Goal: Transaction & Acquisition: Purchase product/service

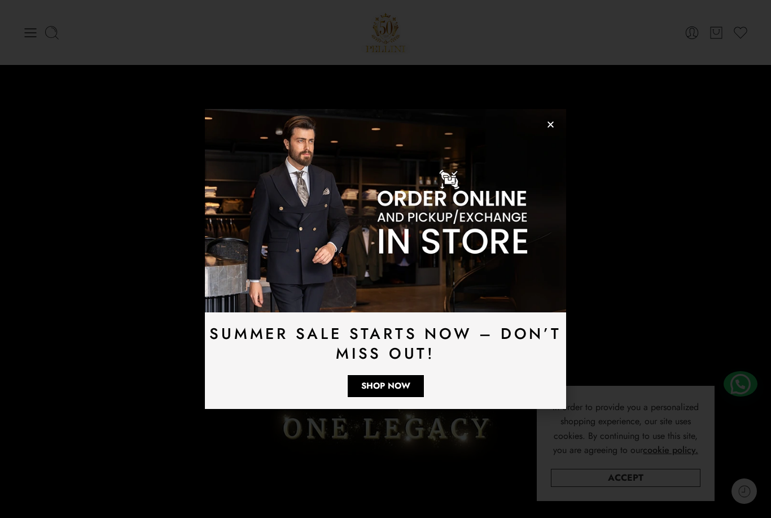
click at [545, 126] on img at bounding box center [385, 210] width 361 height 203
click at [553, 126] on icon "Close" at bounding box center [551, 124] width 8 height 8
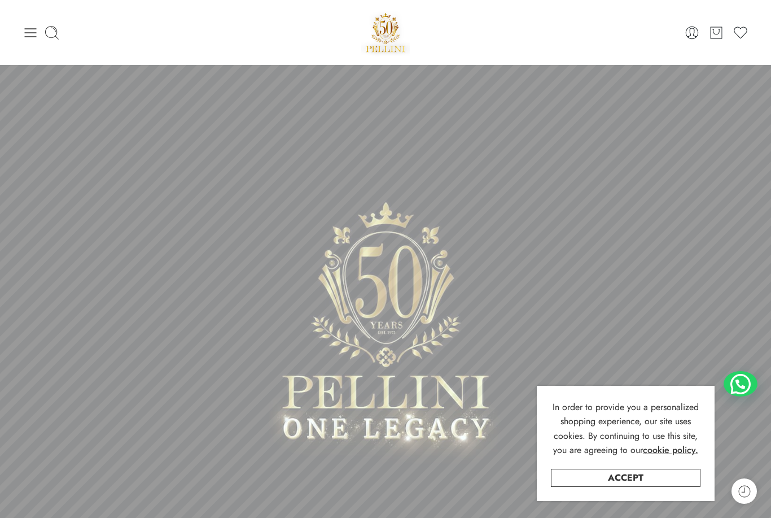
click at [37, 33] on icon at bounding box center [31, 33] width 16 height 16
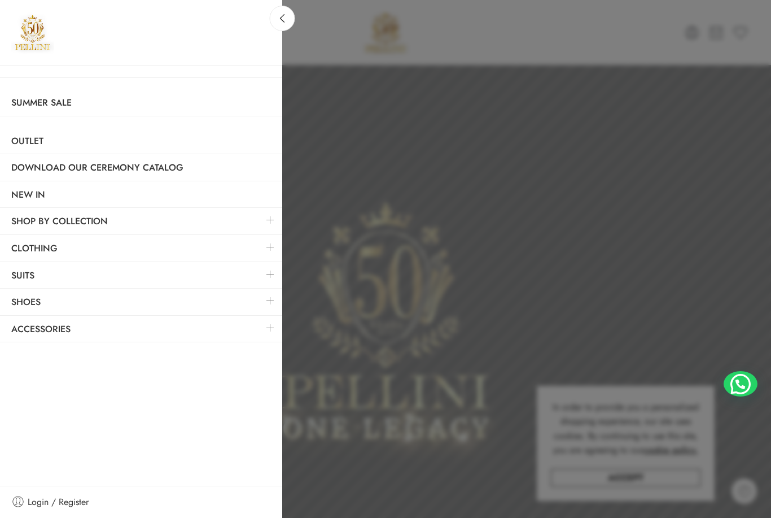
click at [17, 243] on link "Clothing" at bounding box center [141, 248] width 282 height 26
click at [43, 239] on link "Clothing" at bounding box center [141, 248] width 282 height 26
click at [32, 243] on link "Clothing" at bounding box center [141, 248] width 282 height 26
click at [40, 100] on link "Summer Sale" at bounding box center [141, 103] width 282 height 26
click at [280, 13] on link at bounding box center [282, 18] width 25 height 25
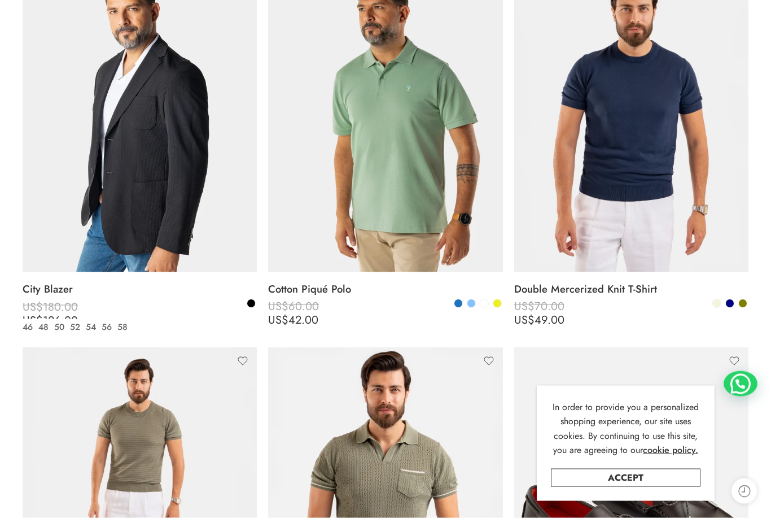
scroll to position [242, 0]
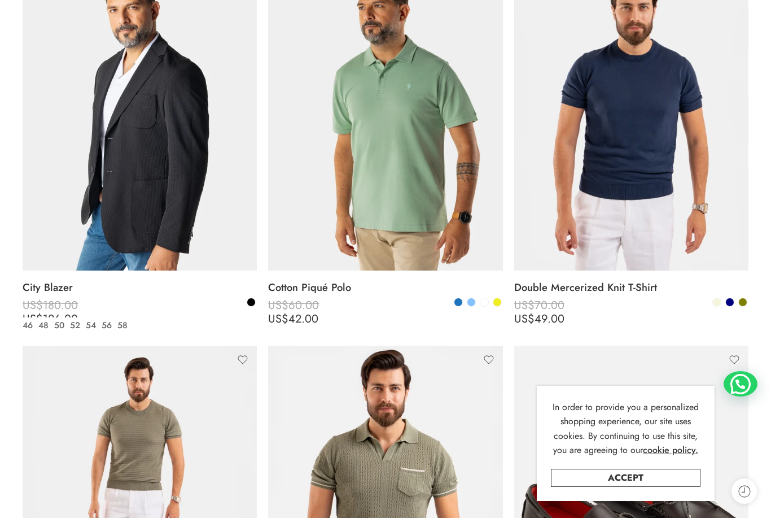
click at [63, 211] on img at bounding box center [140, 114] width 234 height 313
click at [102, 132] on img at bounding box center [140, 114] width 234 height 313
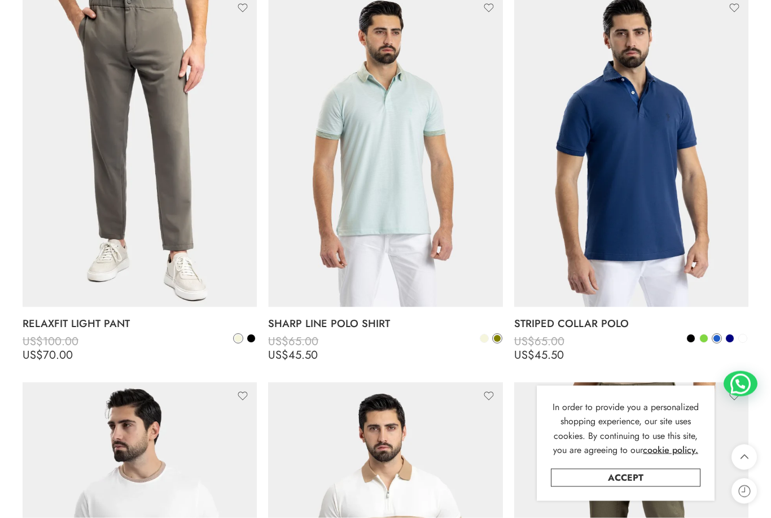
scroll to position [3308, 0]
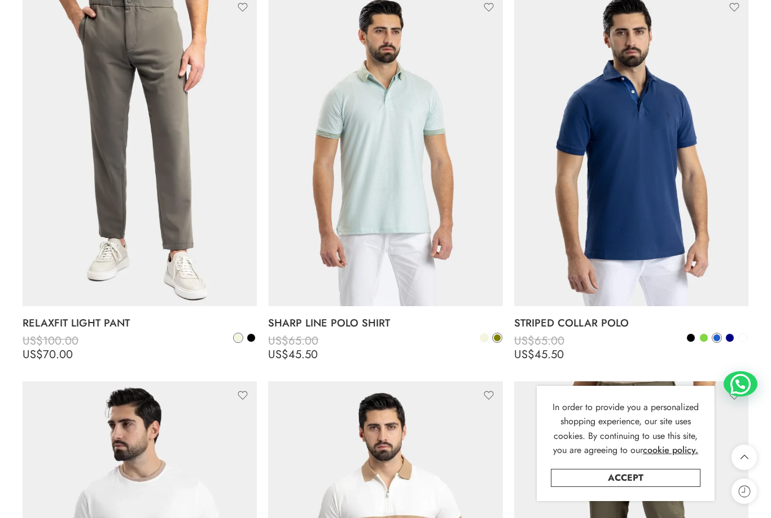
click at [745, 470] on icon at bounding box center [744, 456] width 21 height 25
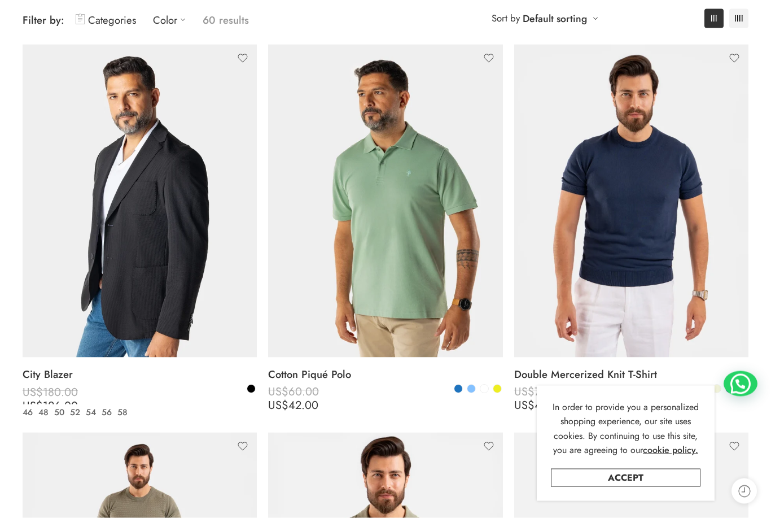
scroll to position [156, 0]
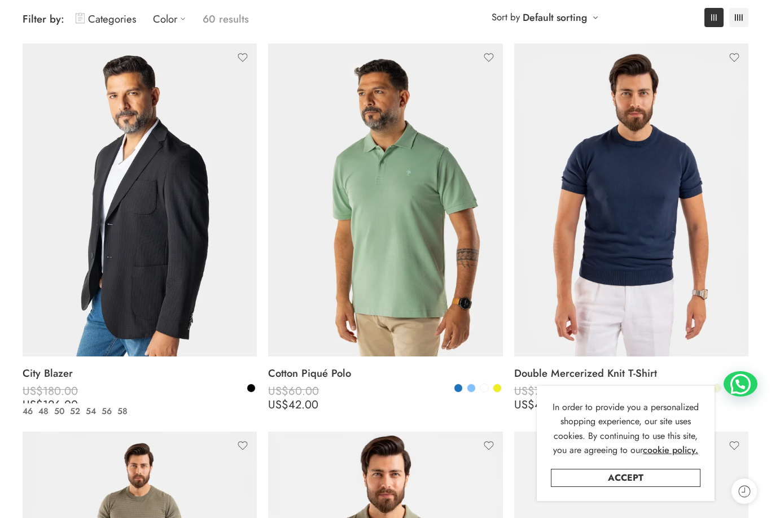
click at [686, 487] on link "Accept" at bounding box center [626, 478] width 150 height 18
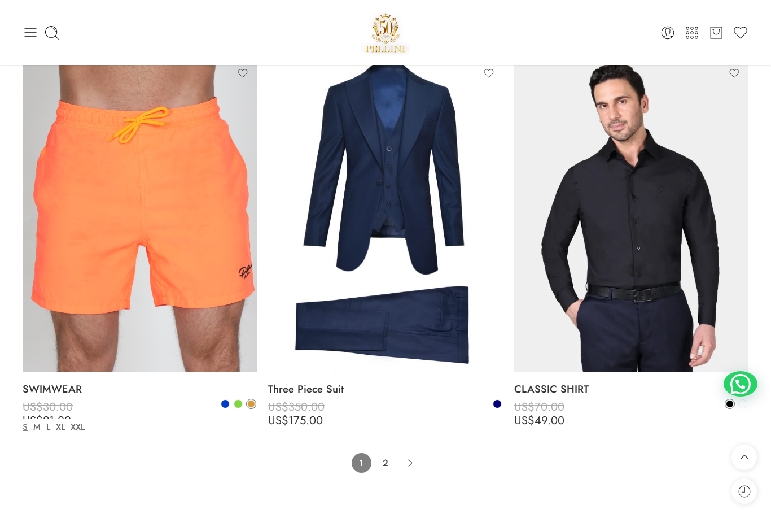
scroll to position [7502, 0]
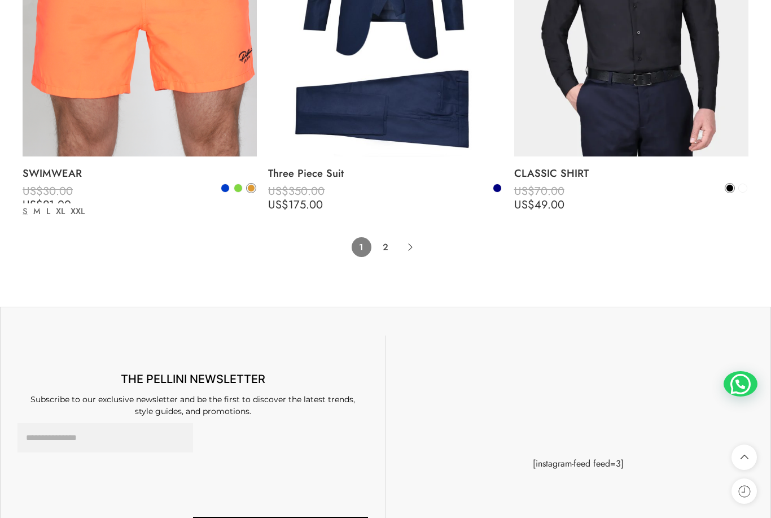
click at [385, 237] on link "2" at bounding box center [386, 247] width 20 height 20
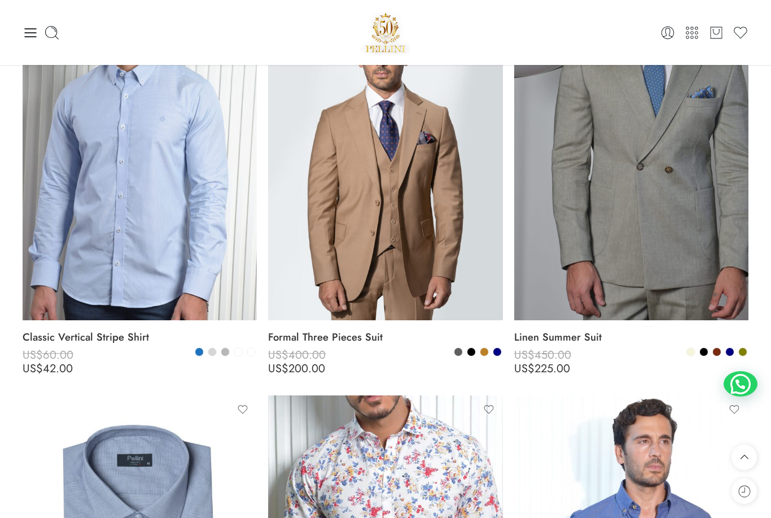
scroll to position [5232, 0]
